Goal: Check status: Check status

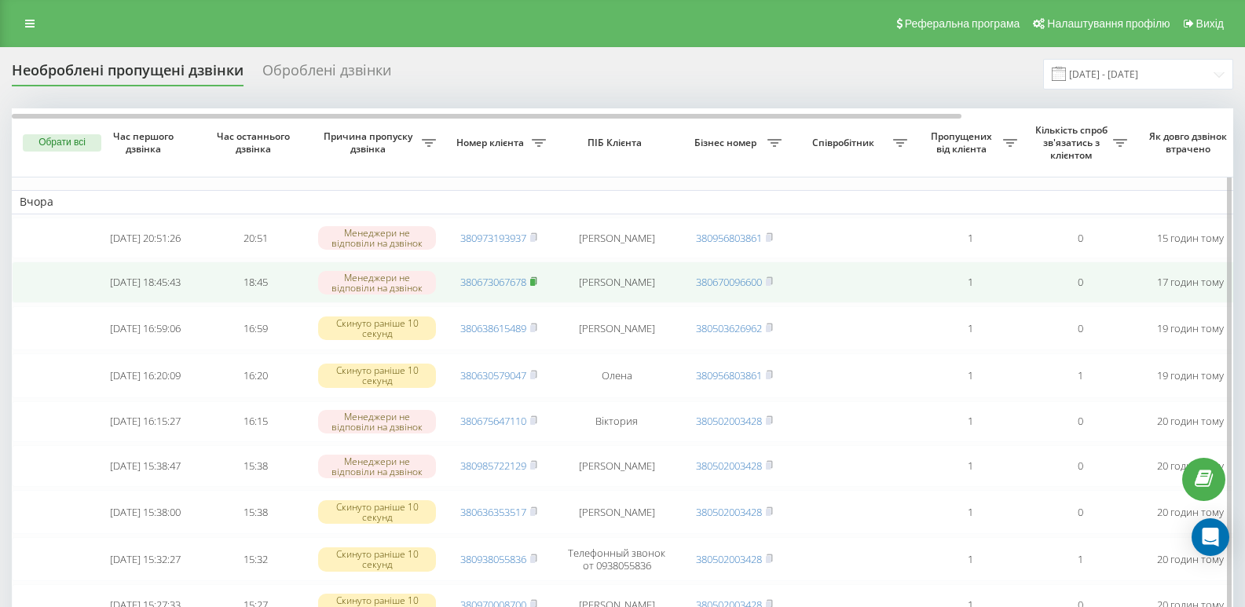
click at [535, 284] on rect at bounding box center [532, 282] width 5 height 7
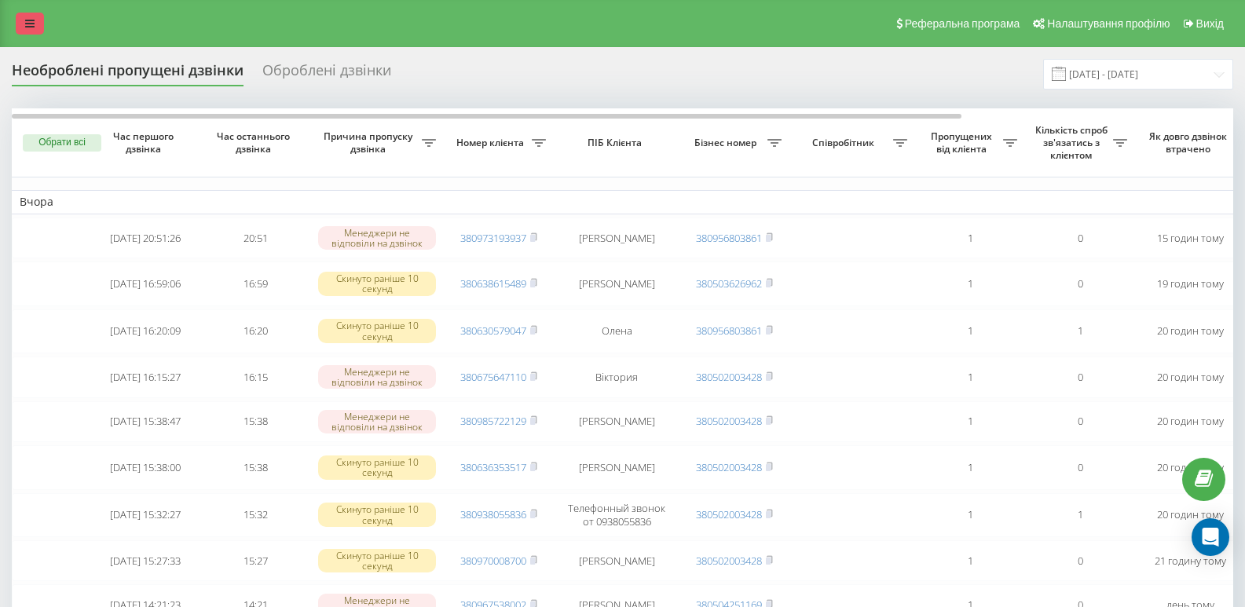
click at [31, 22] on icon at bounding box center [29, 23] width 9 height 11
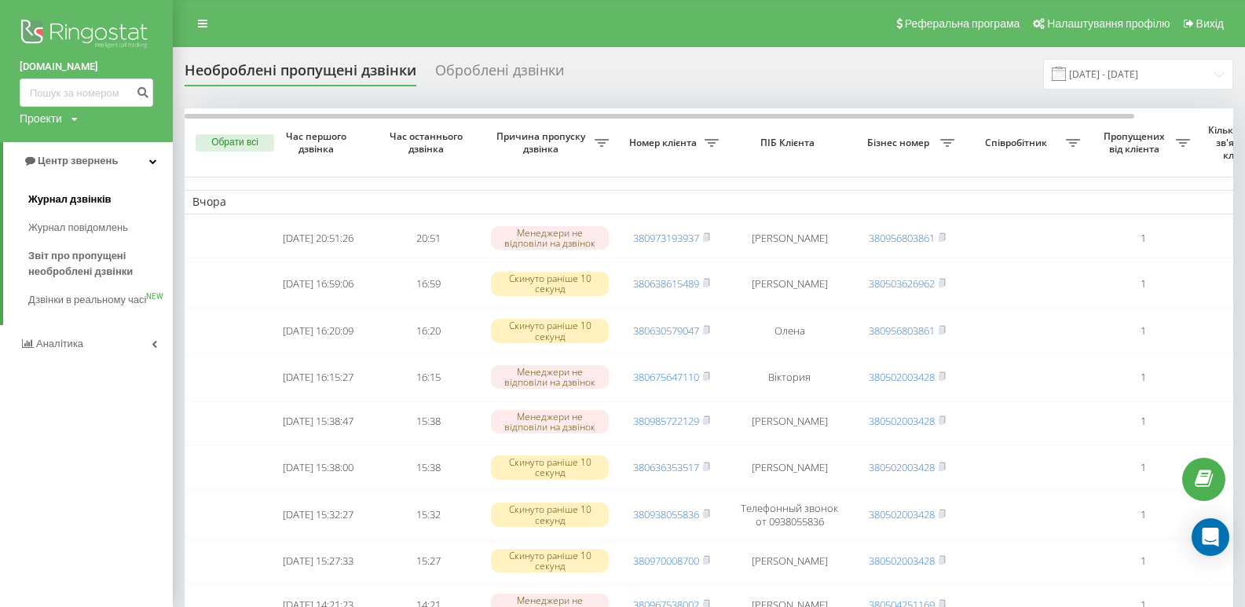
click at [69, 197] on span "Журнал дзвінків" at bounding box center [69, 200] width 83 height 16
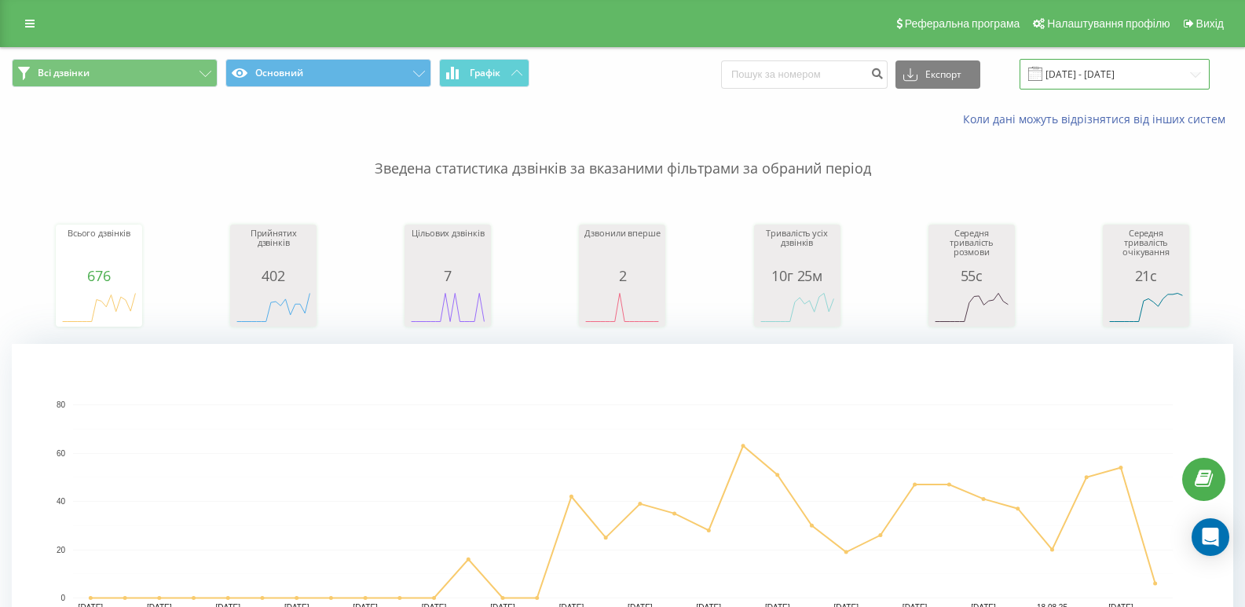
click at [1186, 69] on input "21.07.2025 - 21.08.2025" at bounding box center [1115, 74] width 190 height 31
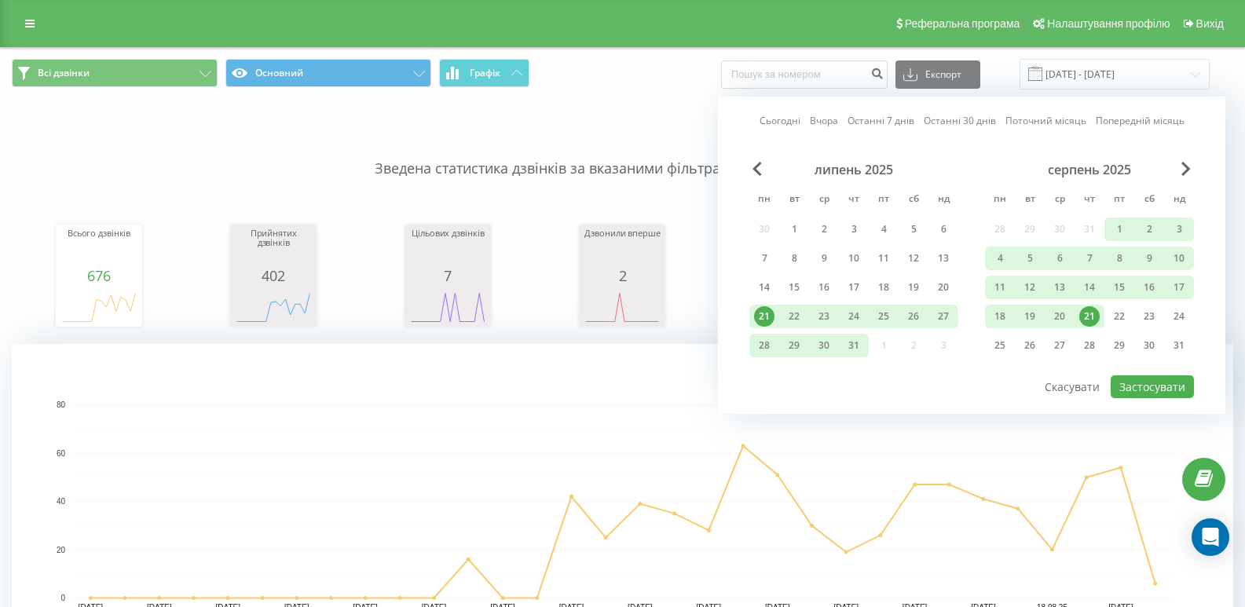
click at [1093, 314] on div "21" at bounding box center [1089, 316] width 20 height 20
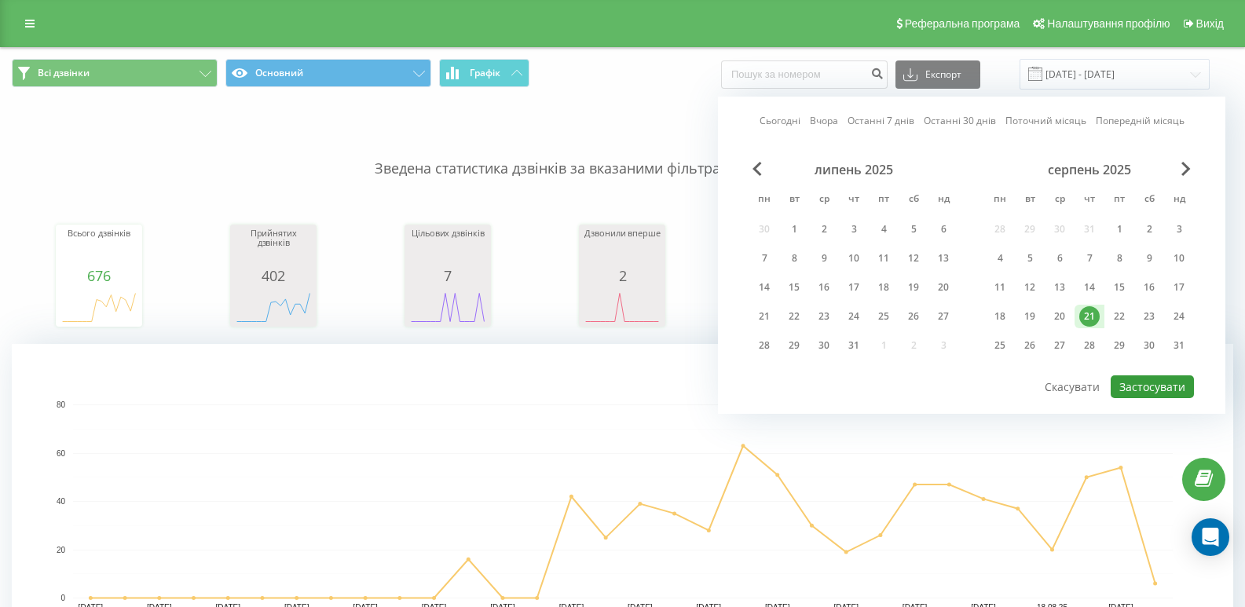
click at [1134, 391] on button "Застосувати" at bounding box center [1152, 386] width 83 height 23
type input "21.08.2025 - 21.08.2025"
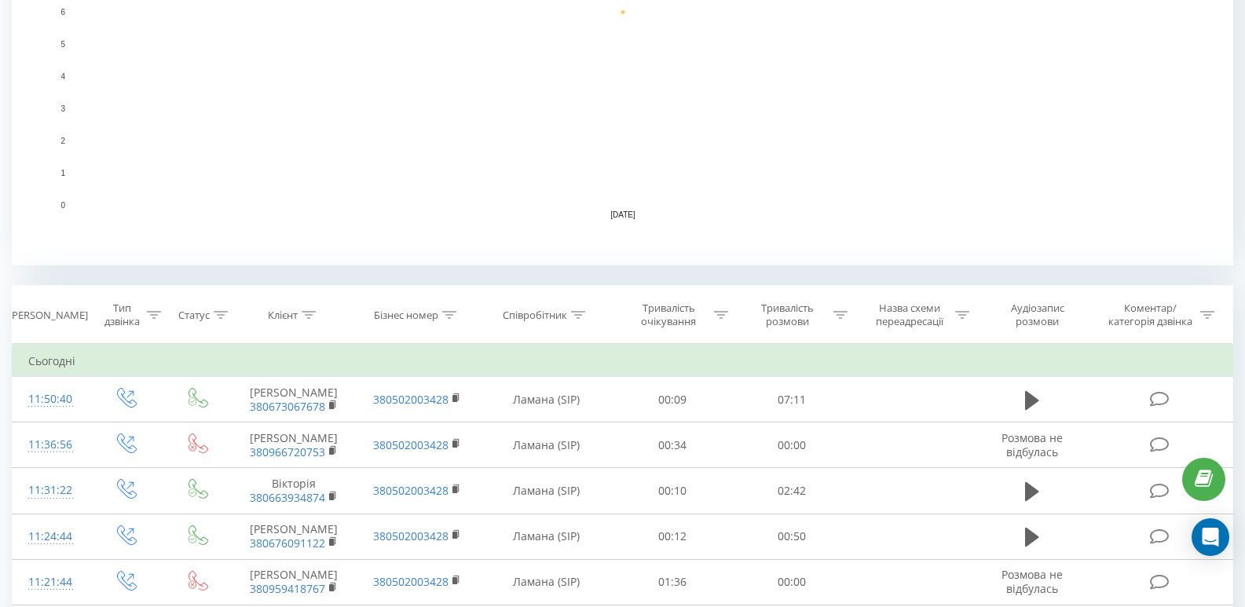
scroll to position [542, 0]
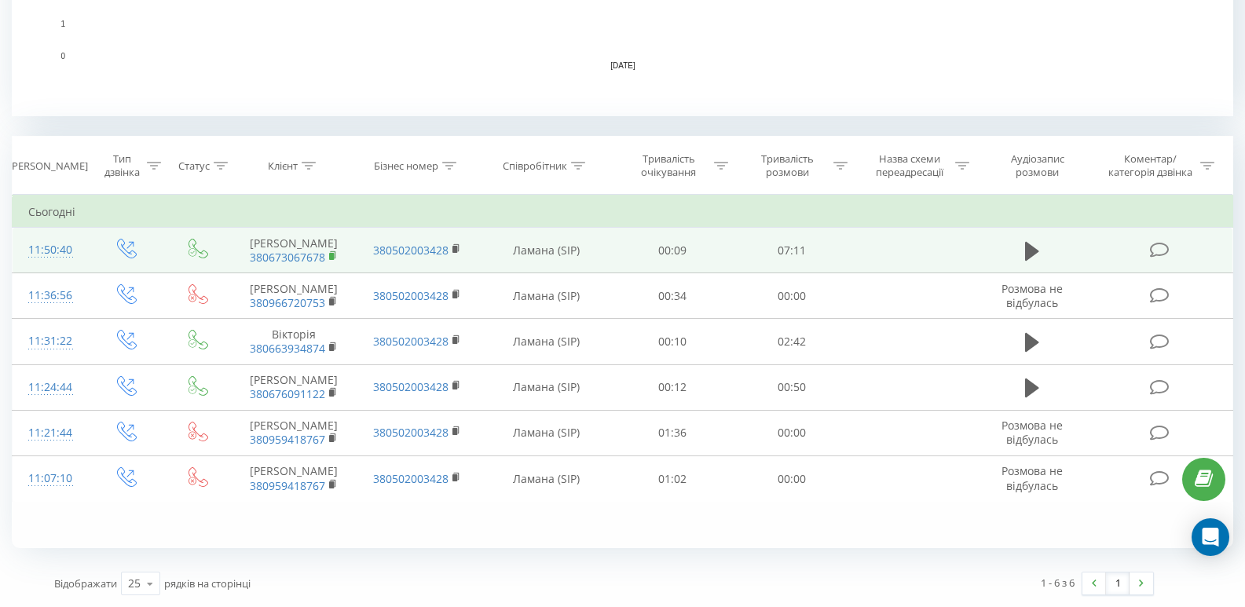
click at [333, 256] on rect at bounding box center [331, 256] width 5 height 7
